Goal: Check status: Check status

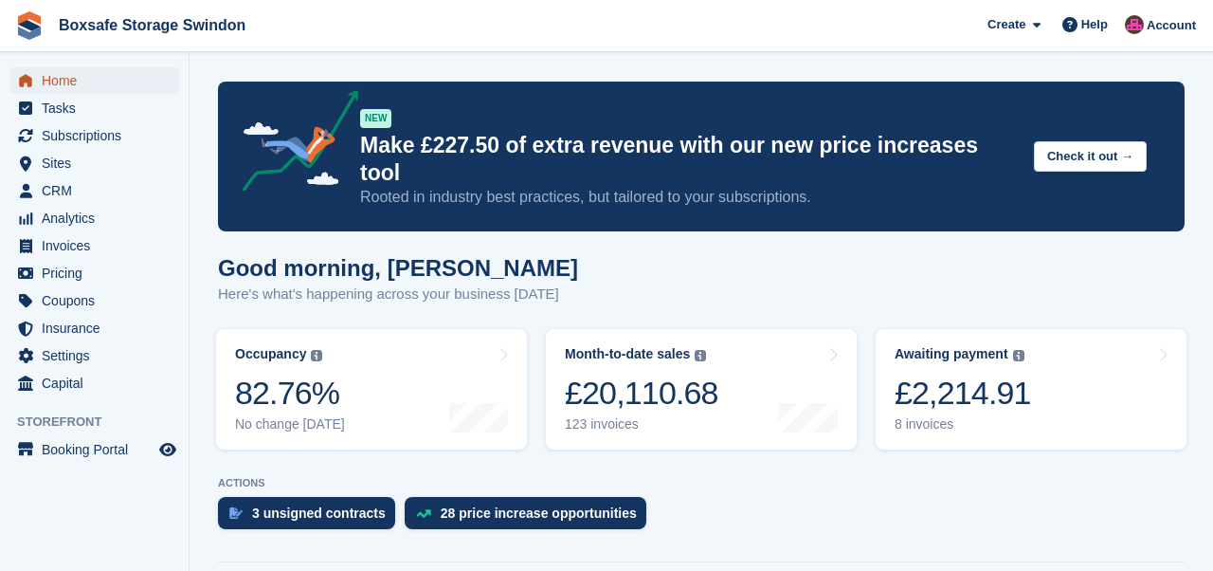
click at [71, 79] on span "Home" at bounding box center [99, 80] width 114 height 27
click at [949, 373] on div "£1,084.91" at bounding box center [963, 392] width 137 height 39
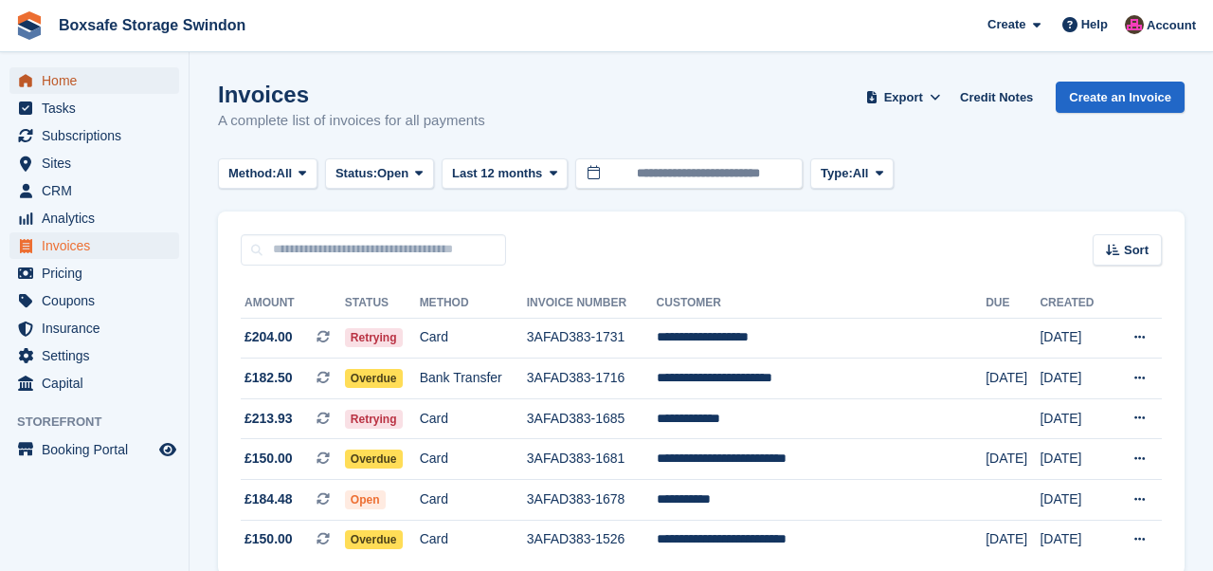
click at [48, 82] on span "Home" at bounding box center [99, 80] width 114 height 27
